Goal: Task Accomplishment & Management: Use online tool/utility

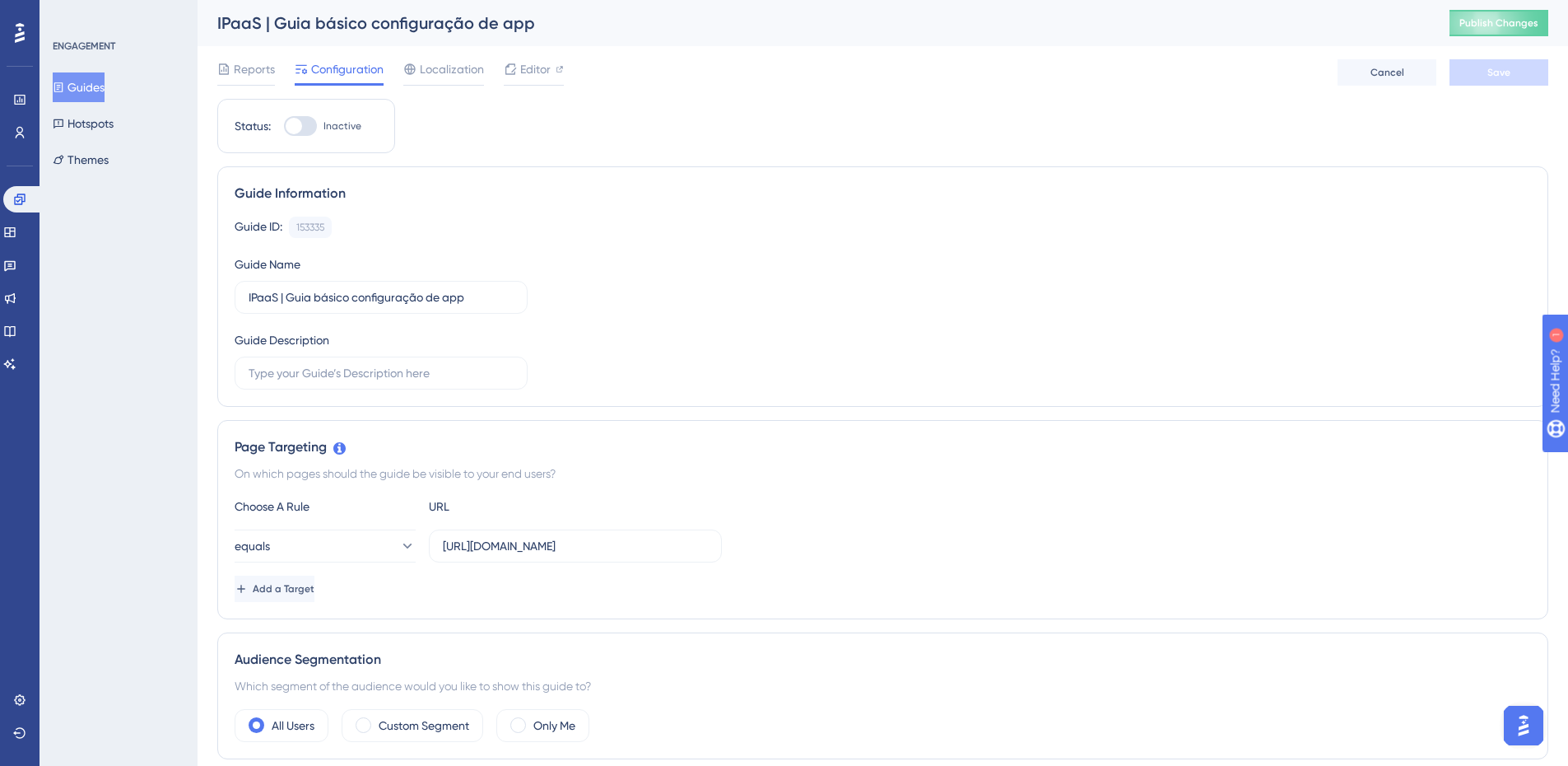
click at [1506, 24] on span "Publish Changes" at bounding box center [1499, 23] width 79 height 13
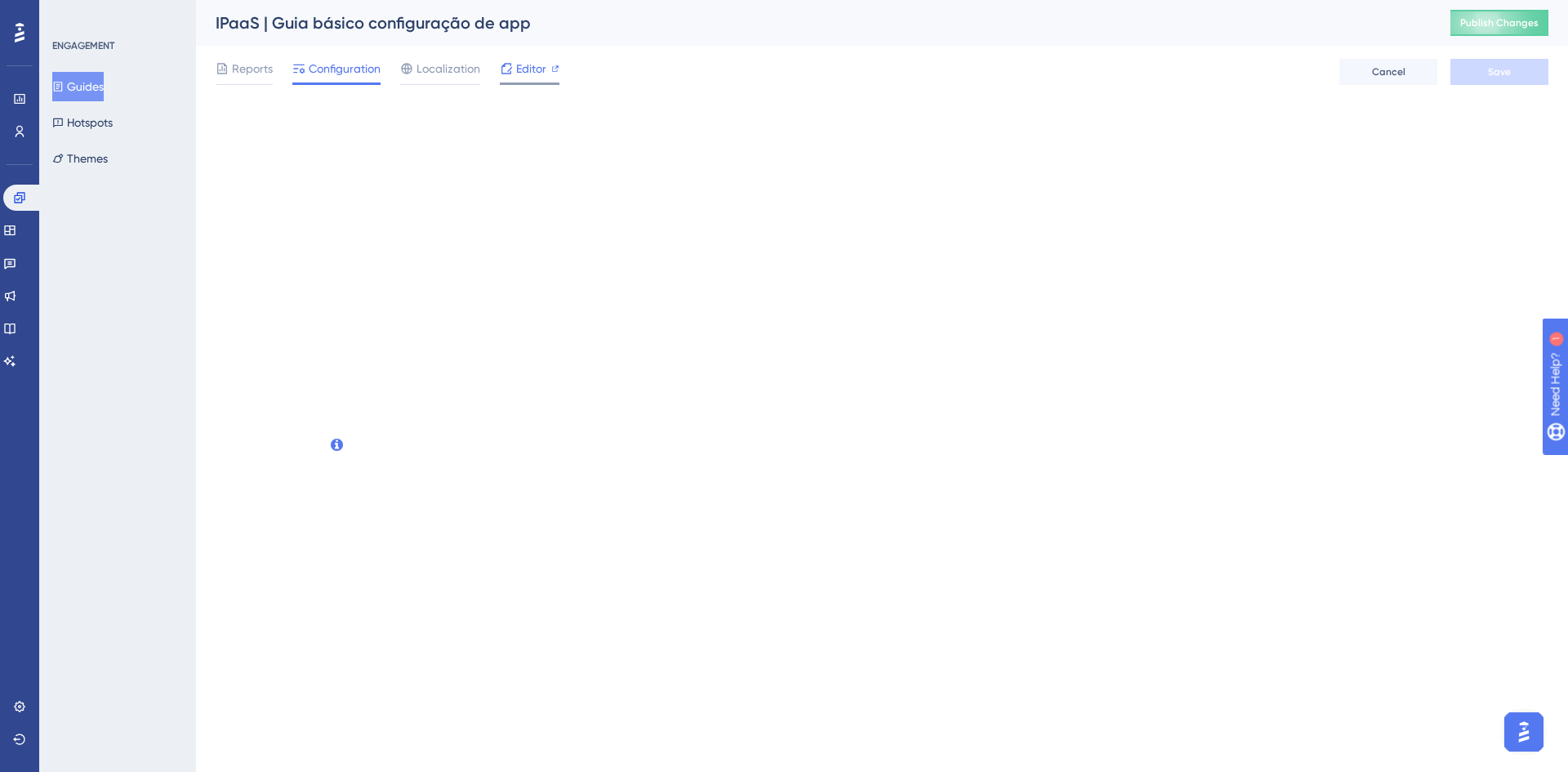
click at [536, 78] on span "Editor" at bounding box center [531, 69] width 30 height 20
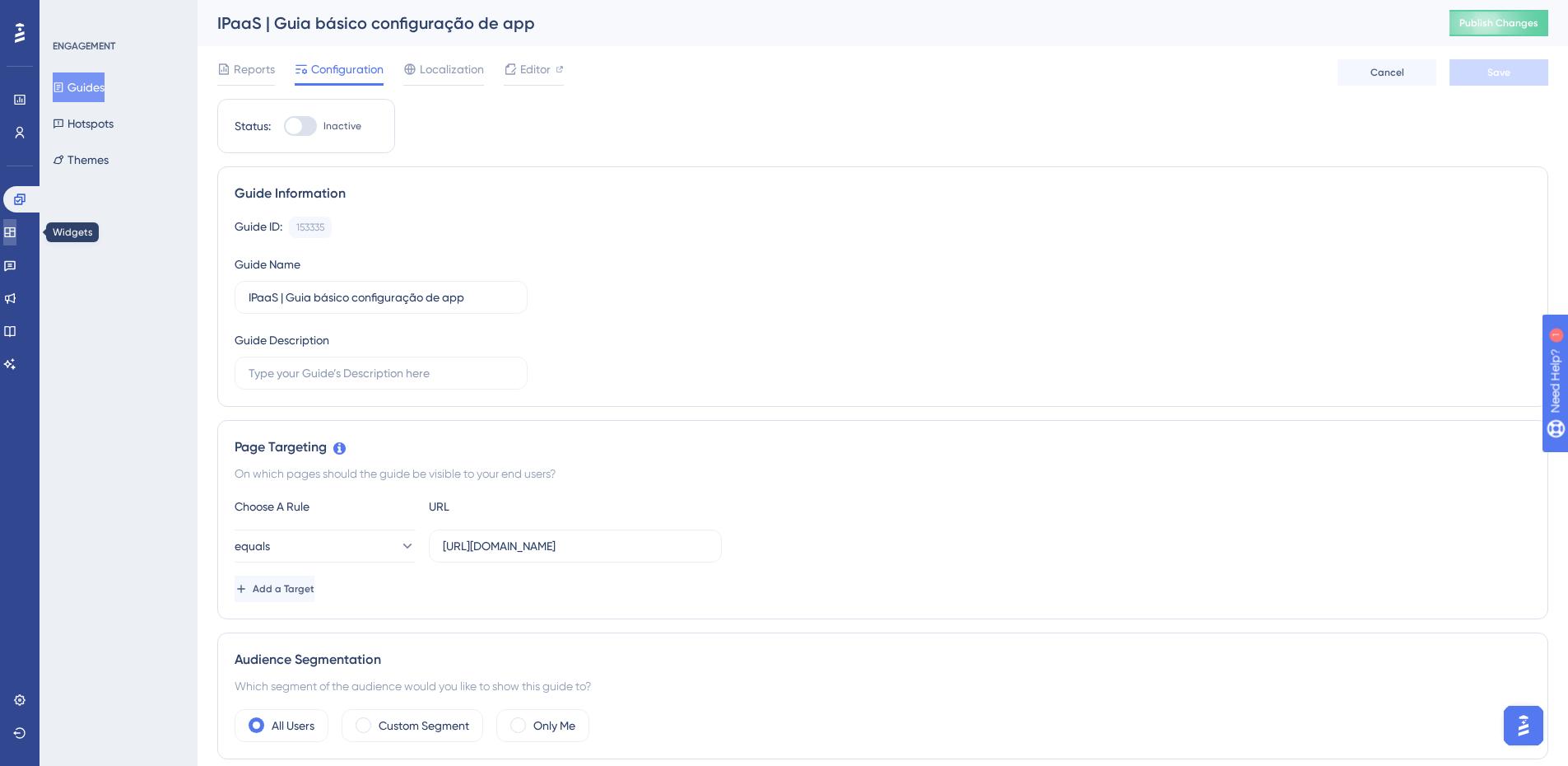
click at [16, 235] on icon at bounding box center [10, 232] width 13 height 13
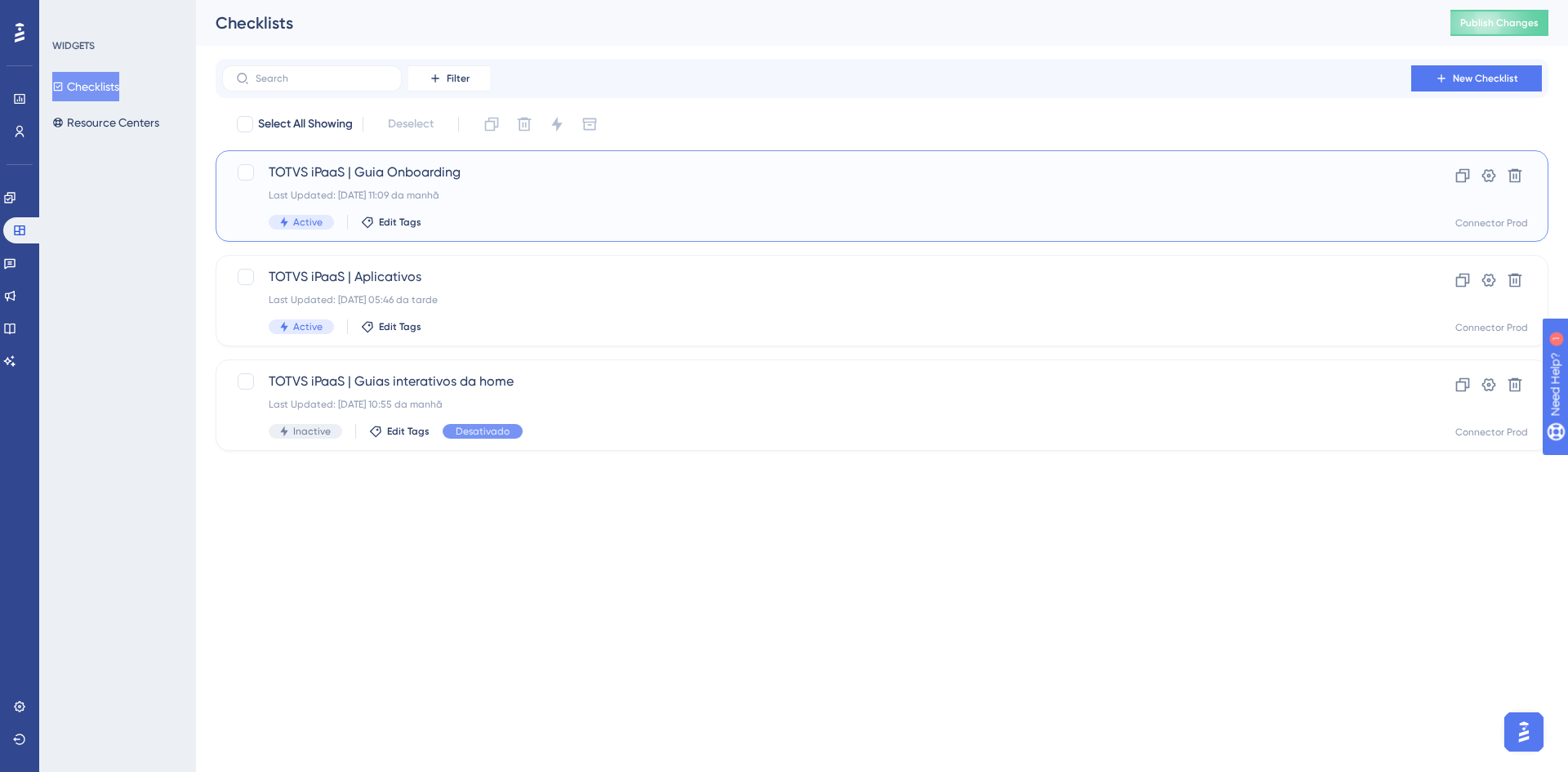
click at [525, 187] on div "TOTVS iPaaS | Guia Onboarding Last Updated: 08.10.2025 11:09 da manhã Active Ed…" at bounding box center [816, 196] width 1096 height 67
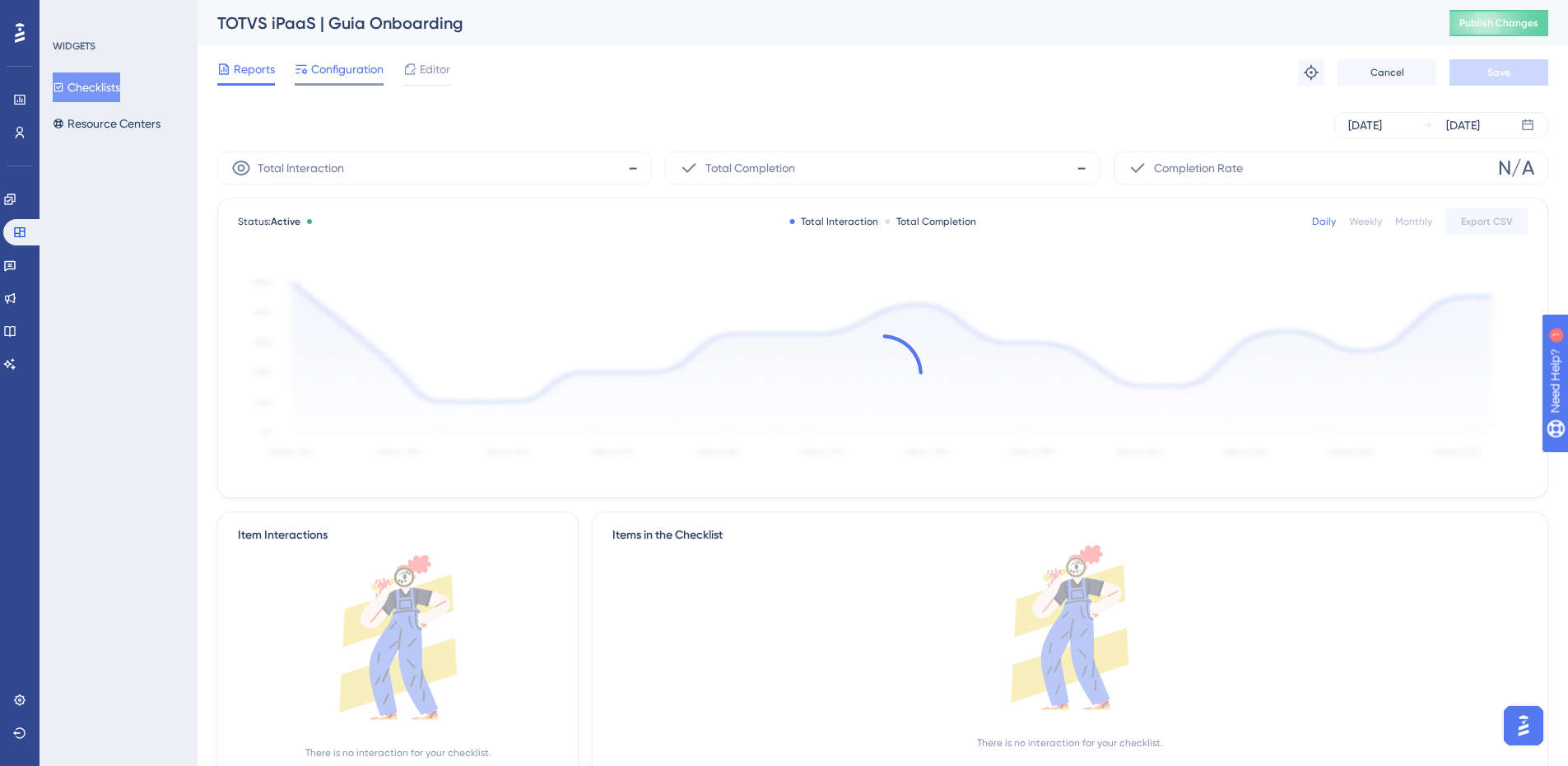
click at [329, 64] on span "Configuration" at bounding box center [348, 69] width 72 height 20
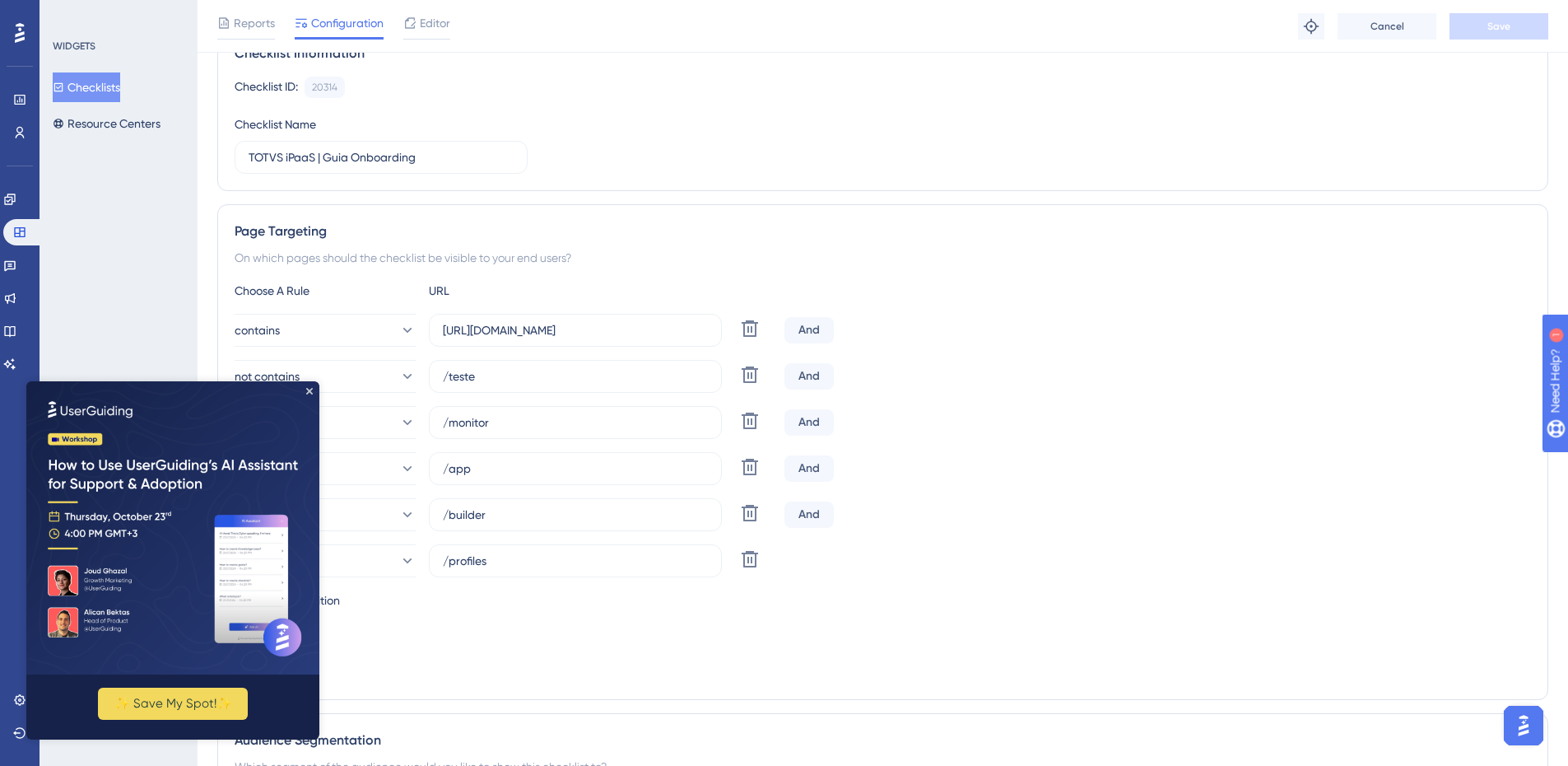
scroll to position [165, 0]
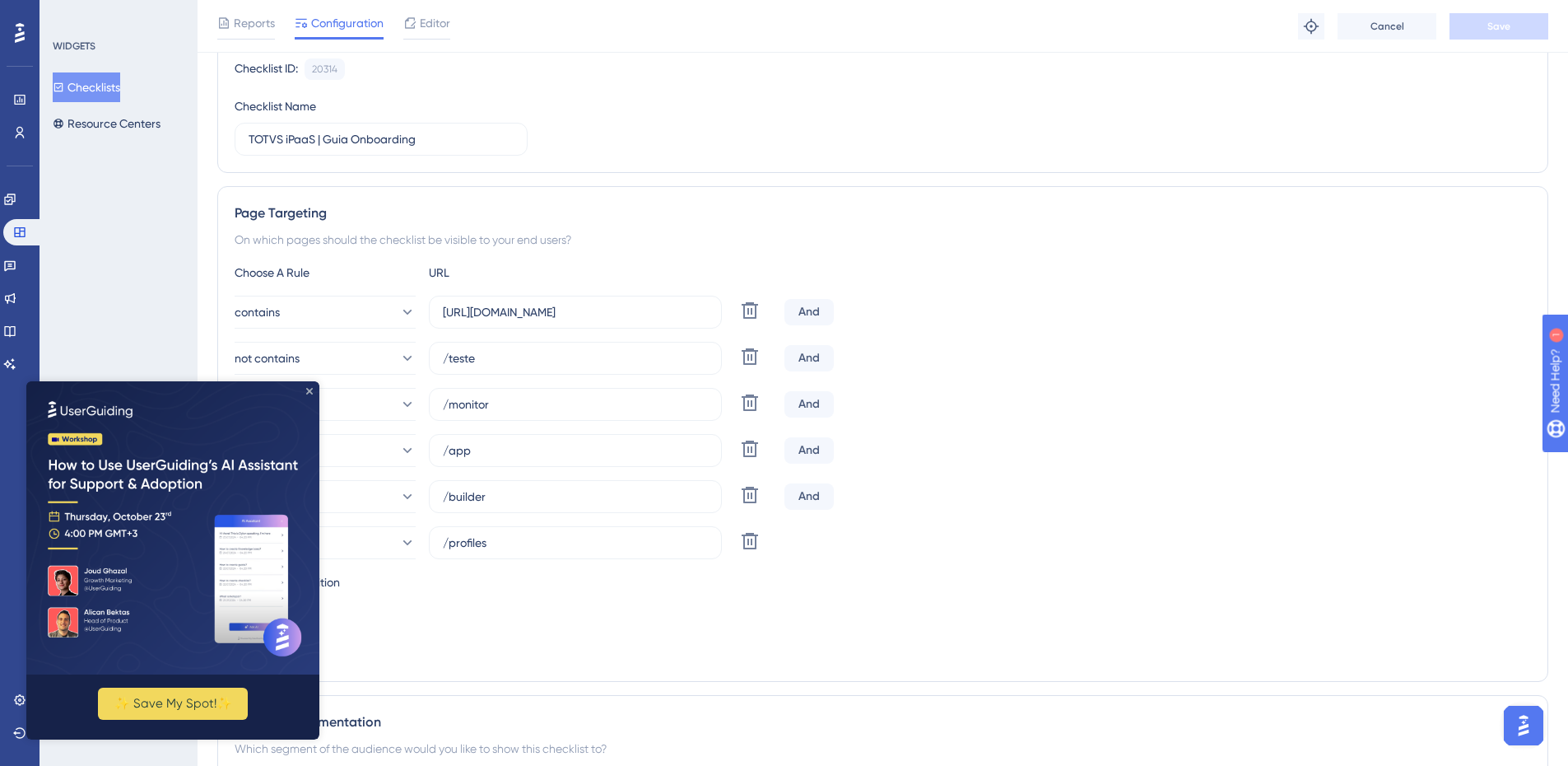
click at [308, 388] on icon "Close Preview" at bounding box center [310, 391] width 7 height 7
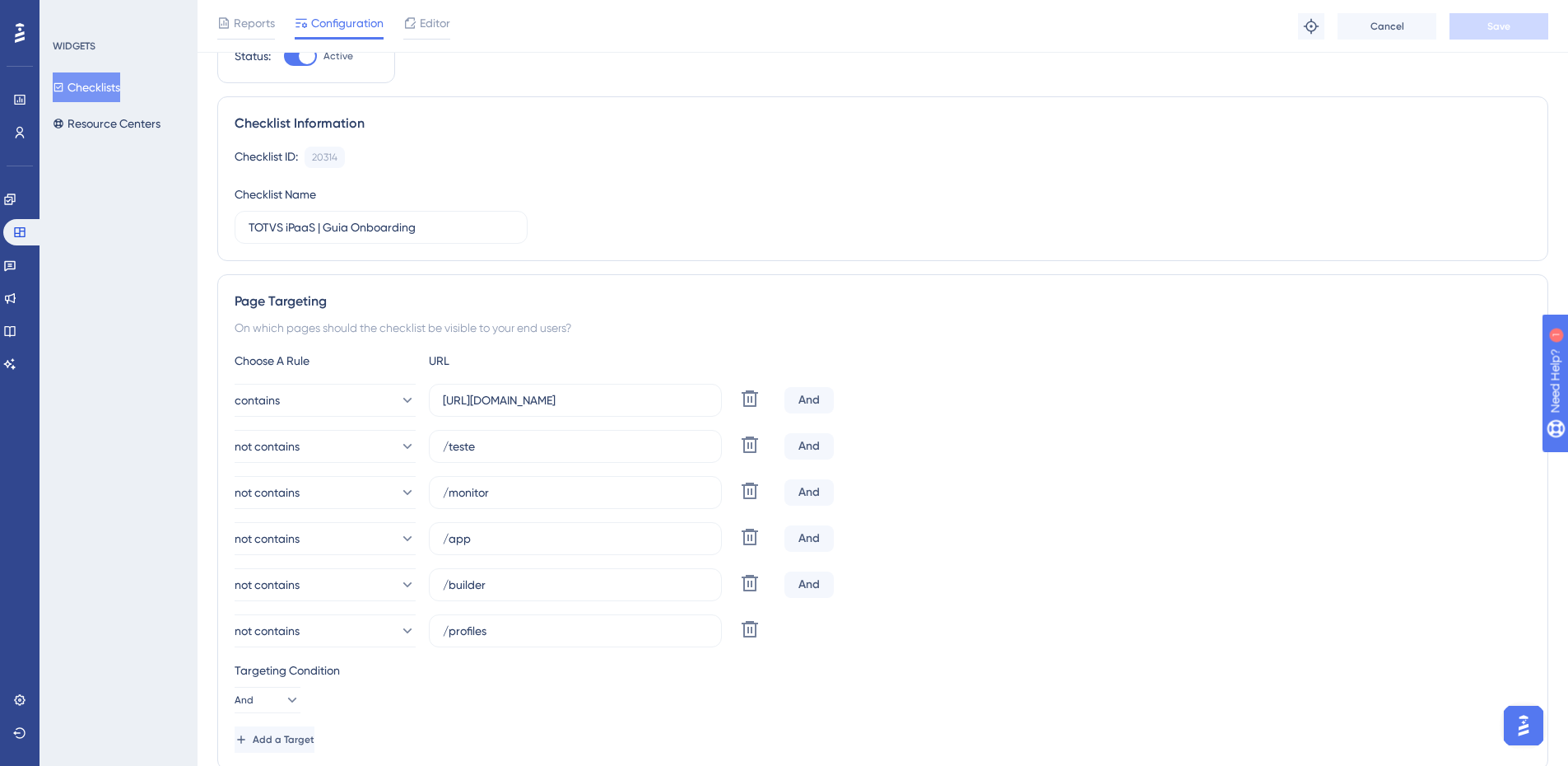
scroll to position [0, 0]
